Goal: Task Accomplishment & Management: Use online tool/utility

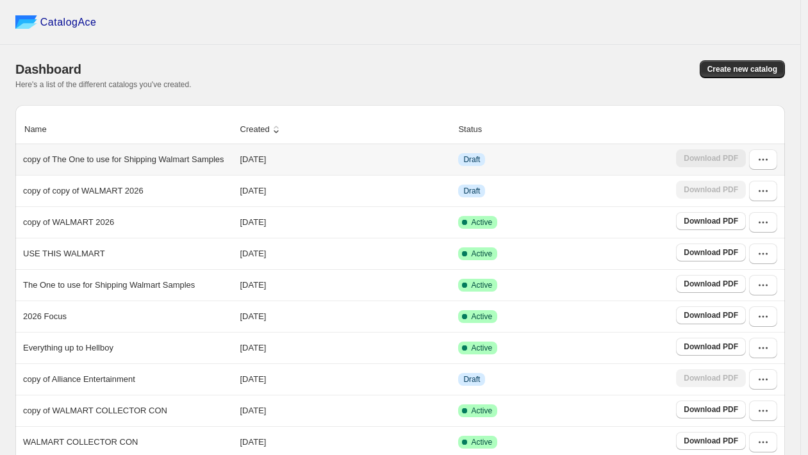
click at [67, 155] on p "copy of The One to use for Shipping Walmart Samples" at bounding box center [123, 159] width 201 height 13
click at [769, 168] on button "button" at bounding box center [763, 159] width 28 height 21
click at [736, 251] on span "Edit" at bounding box center [730, 253] width 14 height 10
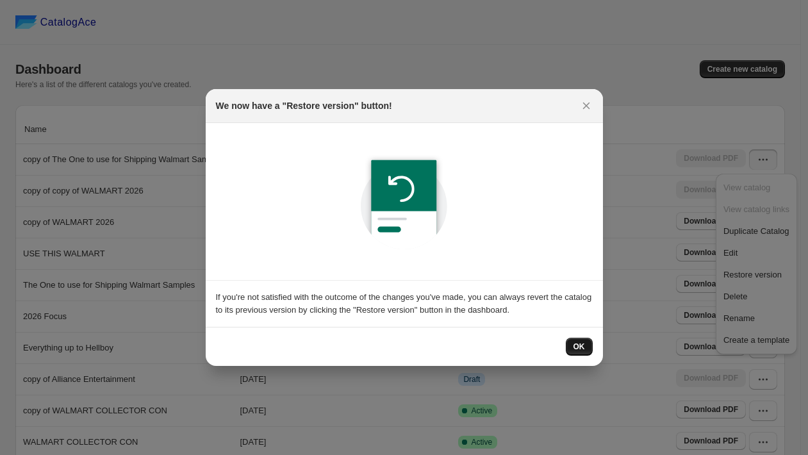
click at [582, 345] on span "OK" at bounding box center [579, 347] width 12 height 10
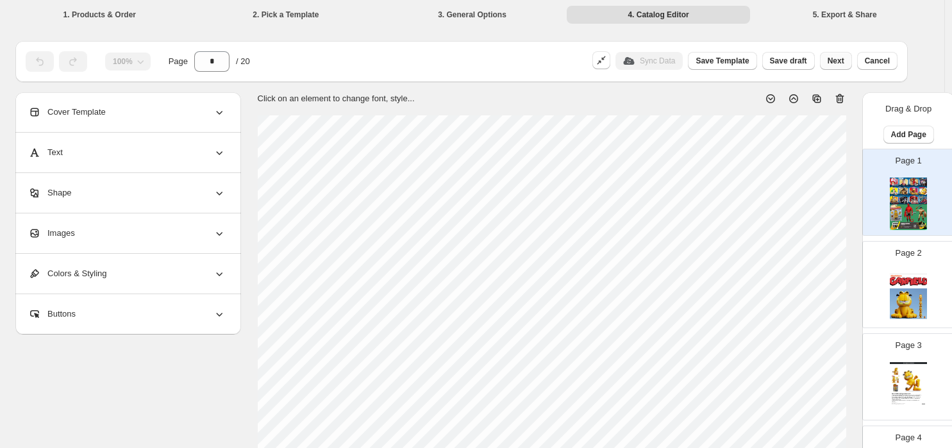
click at [807, 57] on span "Next" at bounding box center [835, 61] width 17 height 10
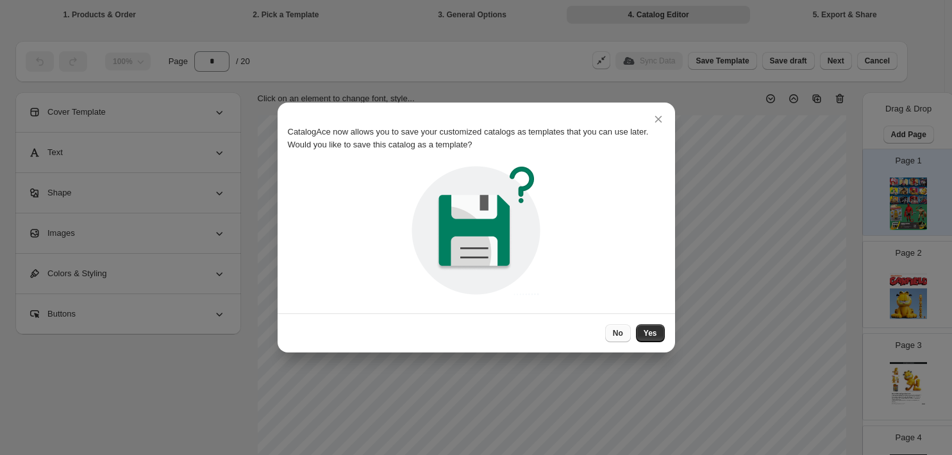
click at [620, 327] on button "No" at bounding box center [618, 333] width 26 height 18
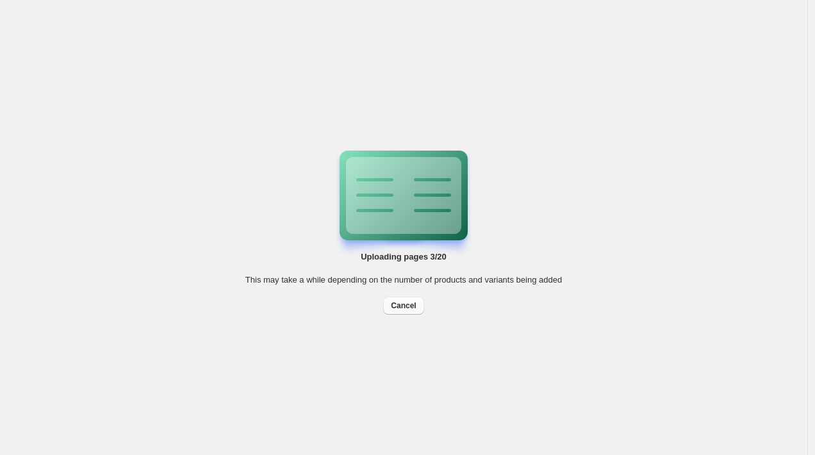
click at [408, 309] on span "Cancel" at bounding box center [403, 306] width 25 height 10
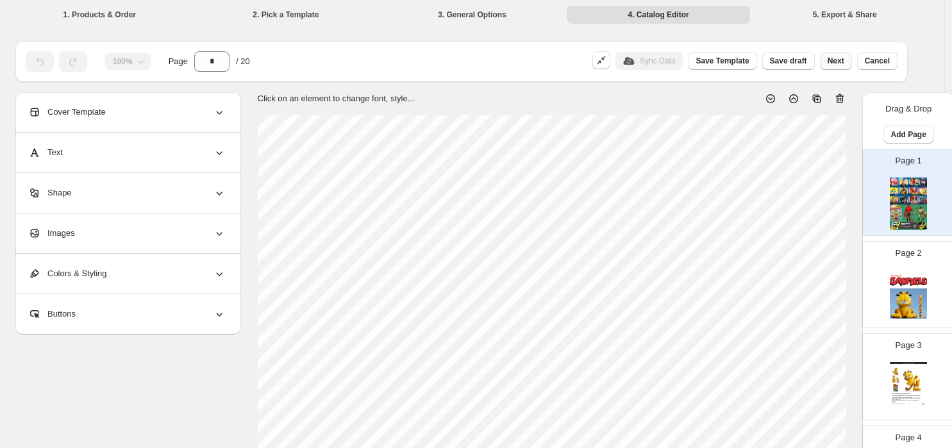
click at [807, 56] on span "Next" at bounding box center [835, 61] width 17 height 10
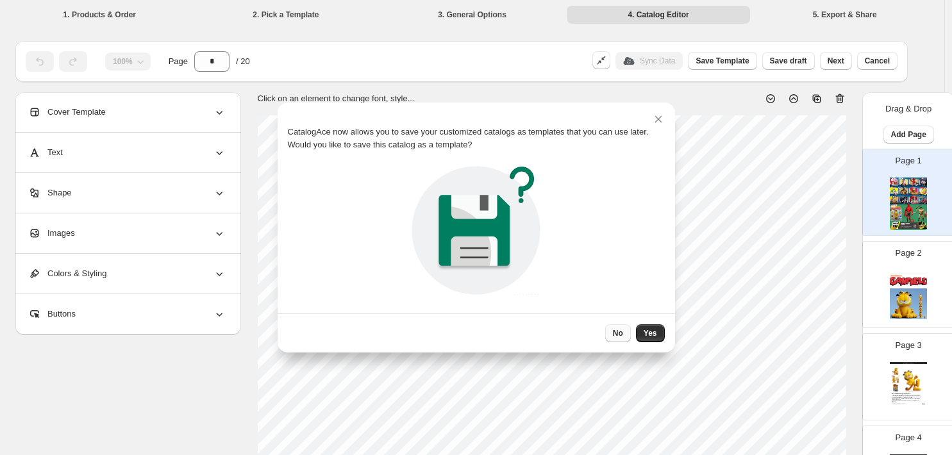
click at [620, 329] on span "No" at bounding box center [618, 333] width 10 height 10
